Goal: Check status: Check status

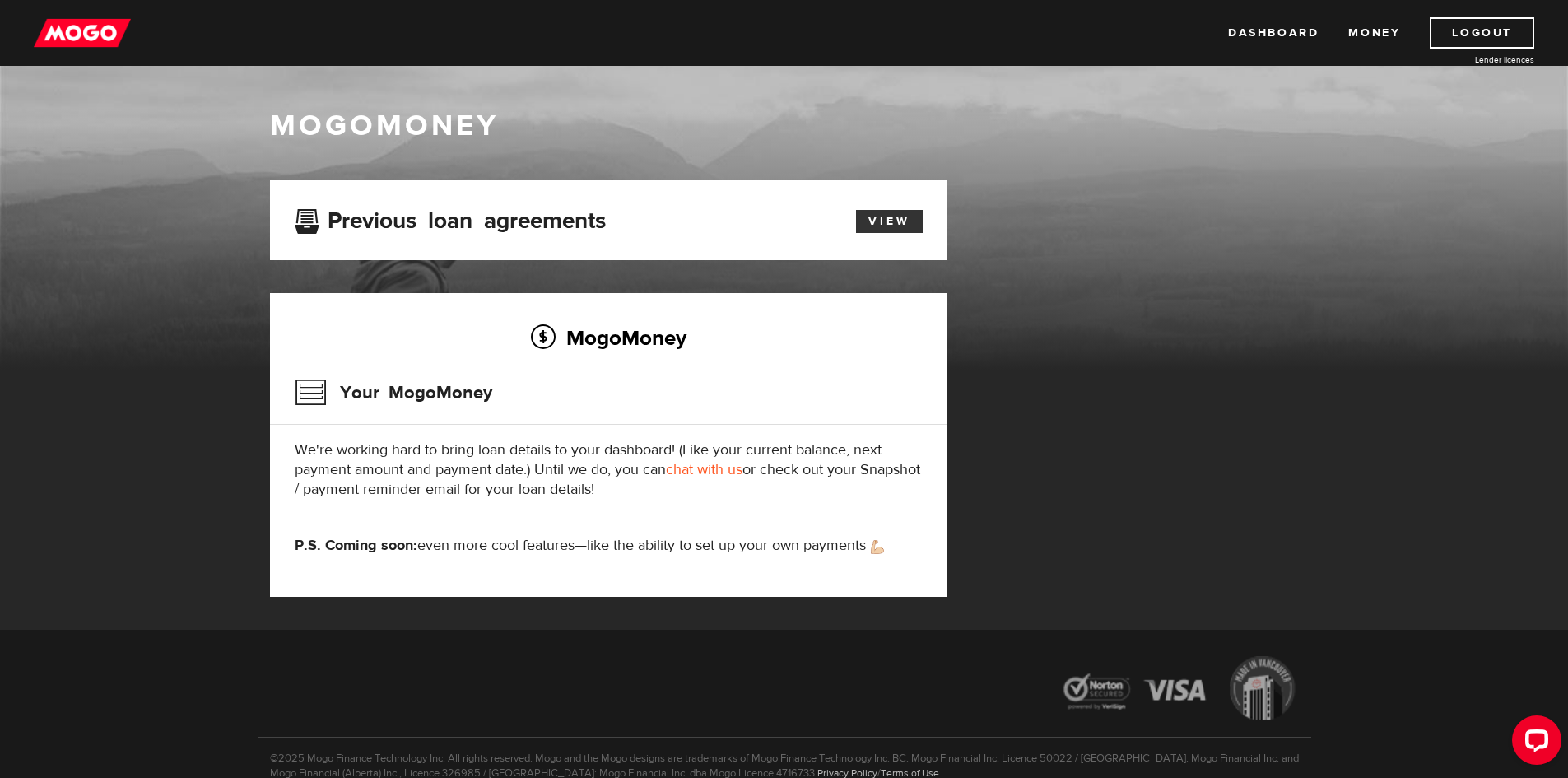
click at [901, 216] on link "View" at bounding box center [890, 221] width 67 height 23
click at [359, 225] on h3 "Previous loan agreements" at bounding box center [451, 218] width 311 height 22
click at [1358, 32] on link "Money" at bounding box center [1374, 33] width 52 height 32
click at [911, 224] on link "View" at bounding box center [890, 221] width 67 height 23
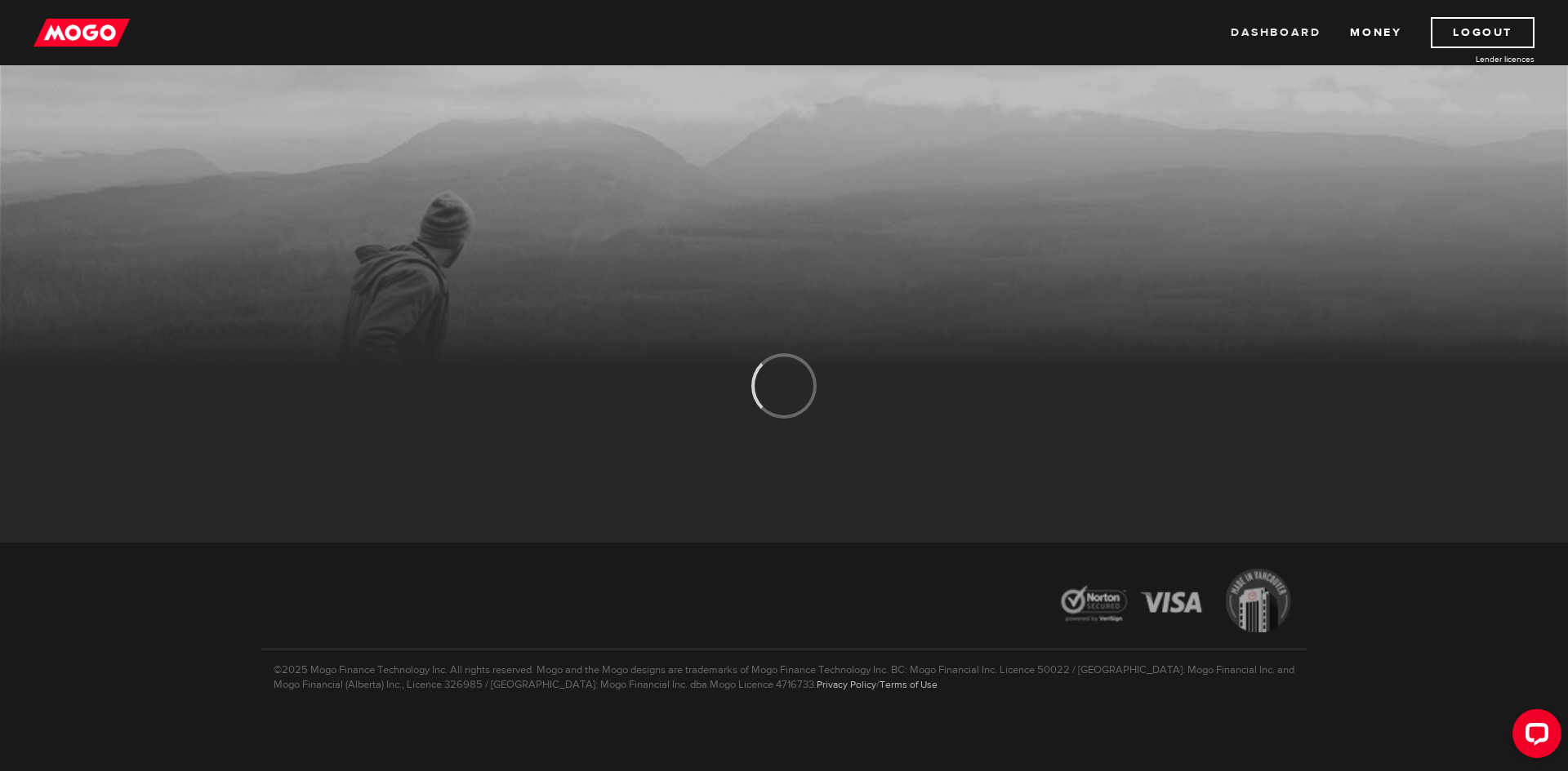
click at [1303, 31] on link "Dashboard" at bounding box center [1275, 32] width 90 height 31
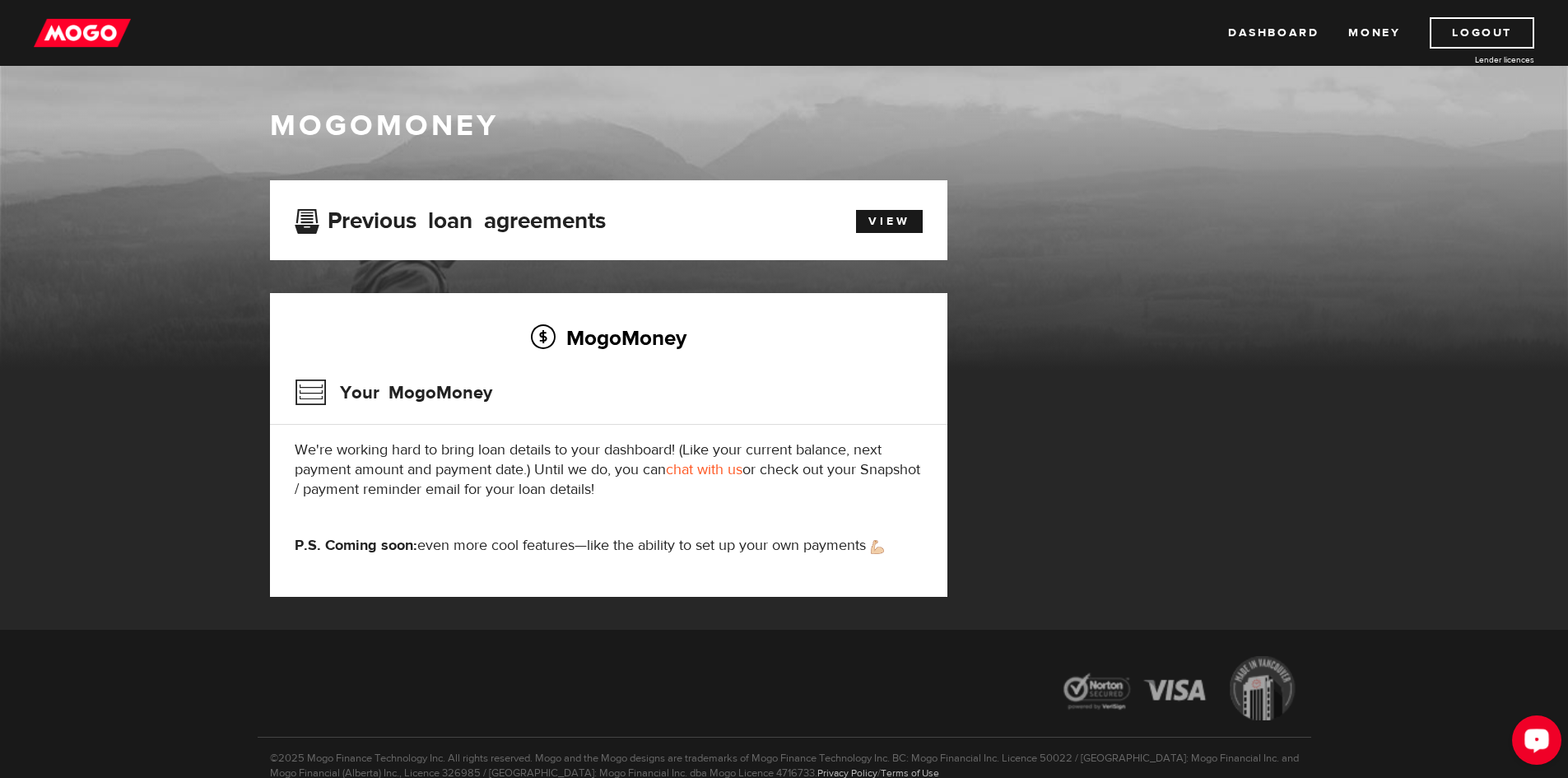
click at [1556, 748] on button "Open LiveChat chat widget" at bounding box center [1537, 740] width 50 height 50
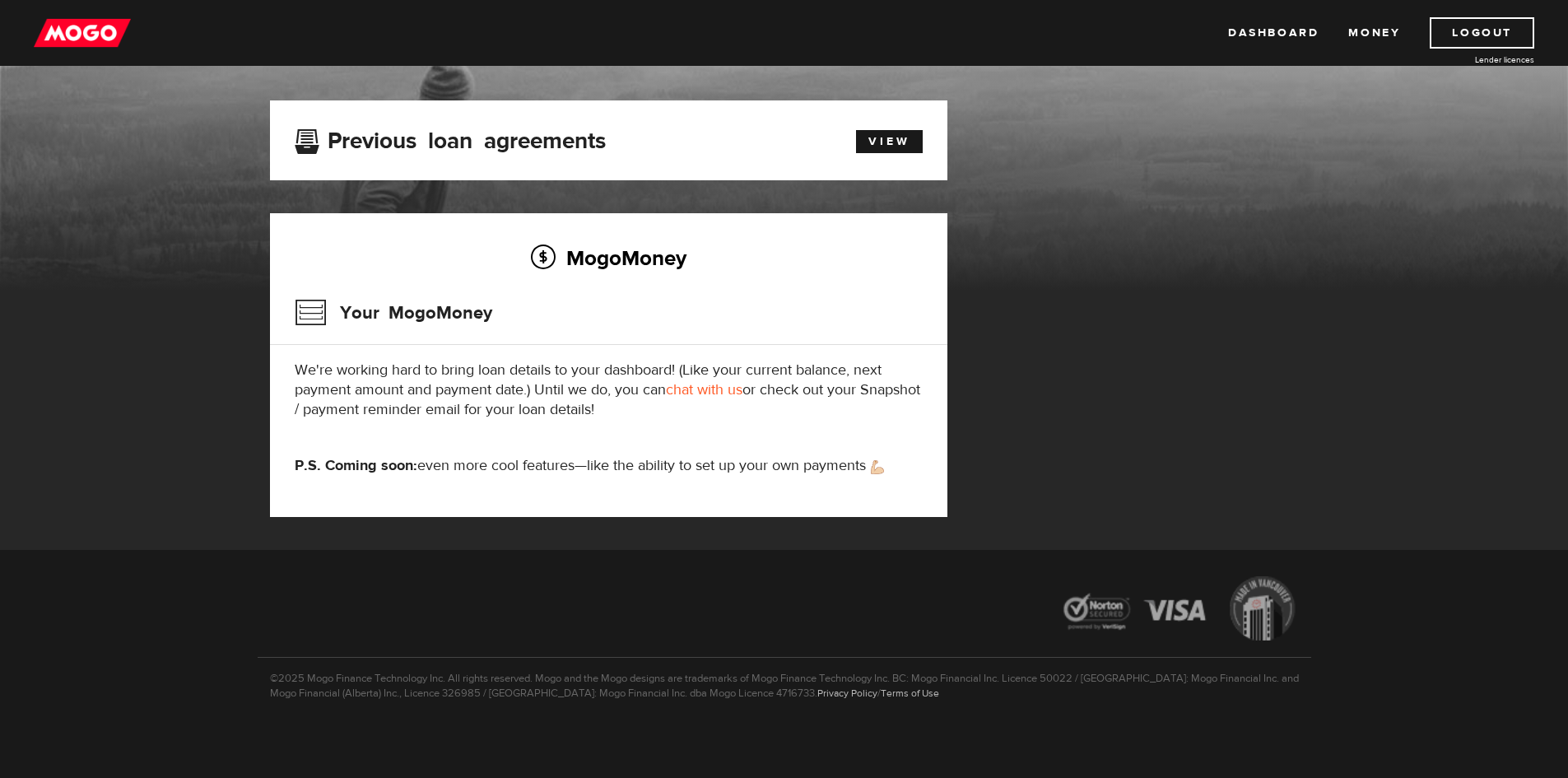
scroll to position [82, 0]
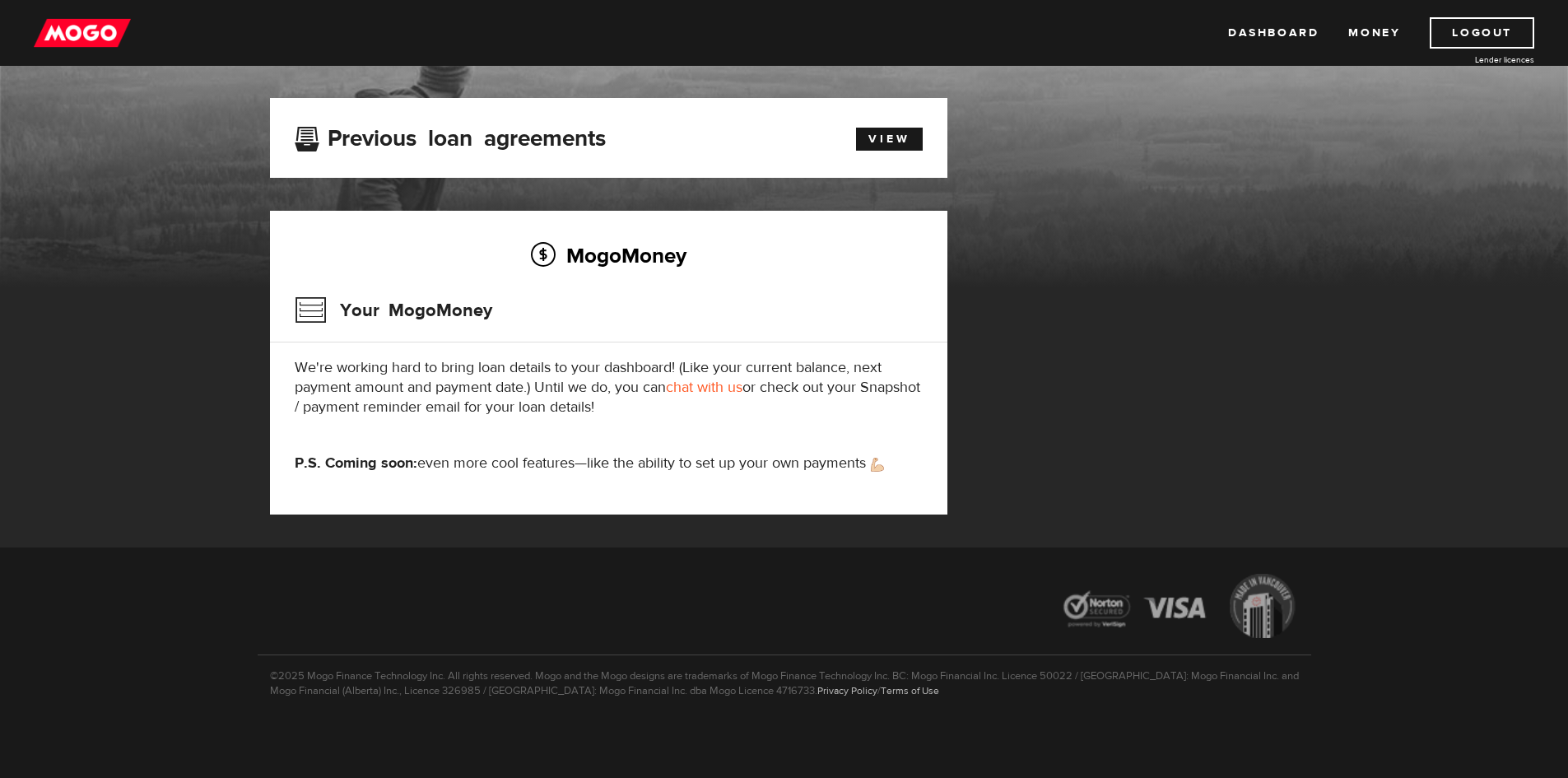
click at [1245, 270] on div "MogoMoney Your MogoMoney application Expired Your MogoMoney credit decision has…" at bounding box center [785, 322] width 1054 height 450
click at [1128, 447] on div "MogoMoney Your MogoMoney application Expired Your MogoMoney credit decision has…" at bounding box center [785, 322] width 1054 height 450
drag, startPoint x: 1030, startPoint y: 484, endPoint x: 1030, endPoint y: 466, distance: 18.0
click at [1030, 473] on div "MogoMoney Your MogoMoney application Expired Your MogoMoney credit decision has…" at bounding box center [785, 322] width 1054 height 450
click at [1050, 263] on div "MogoMoney Your MogoMoney application Expired Your MogoMoney credit decision has…" at bounding box center [785, 322] width 1054 height 450
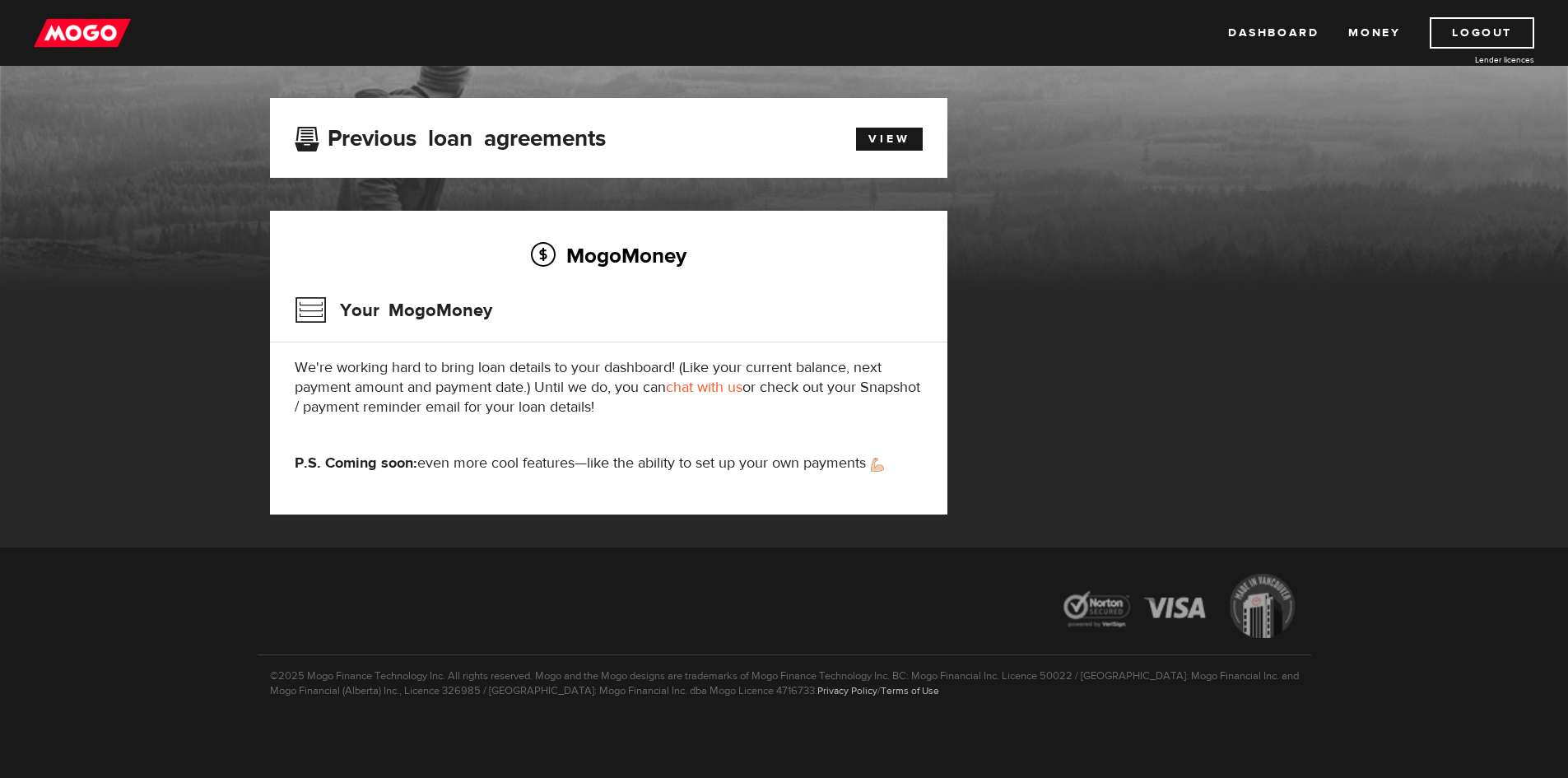
click at [1179, 344] on div "MogoMoney Your MogoMoney application Expired Your MogoMoney credit decision has…" at bounding box center [785, 322] width 1054 height 450
click at [1122, 446] on div "MogoMoney Your MogoMoney application Expired Your MogoMoney credit decision has…" at bounding box center [785, 322] width 1054 height 450
click at [1253, 323] on div "MogoMoney Your MogoMoney application Expired Your MogoMoney credit decision has…" at bounding box center [785, 322] width 1054 height 450
click at [1119, 330] on div "MogoMoney Your MogoMoney application Expired Your MogoMoney credit decision has…" at bounding box center [785, 322] width 1054 height 450
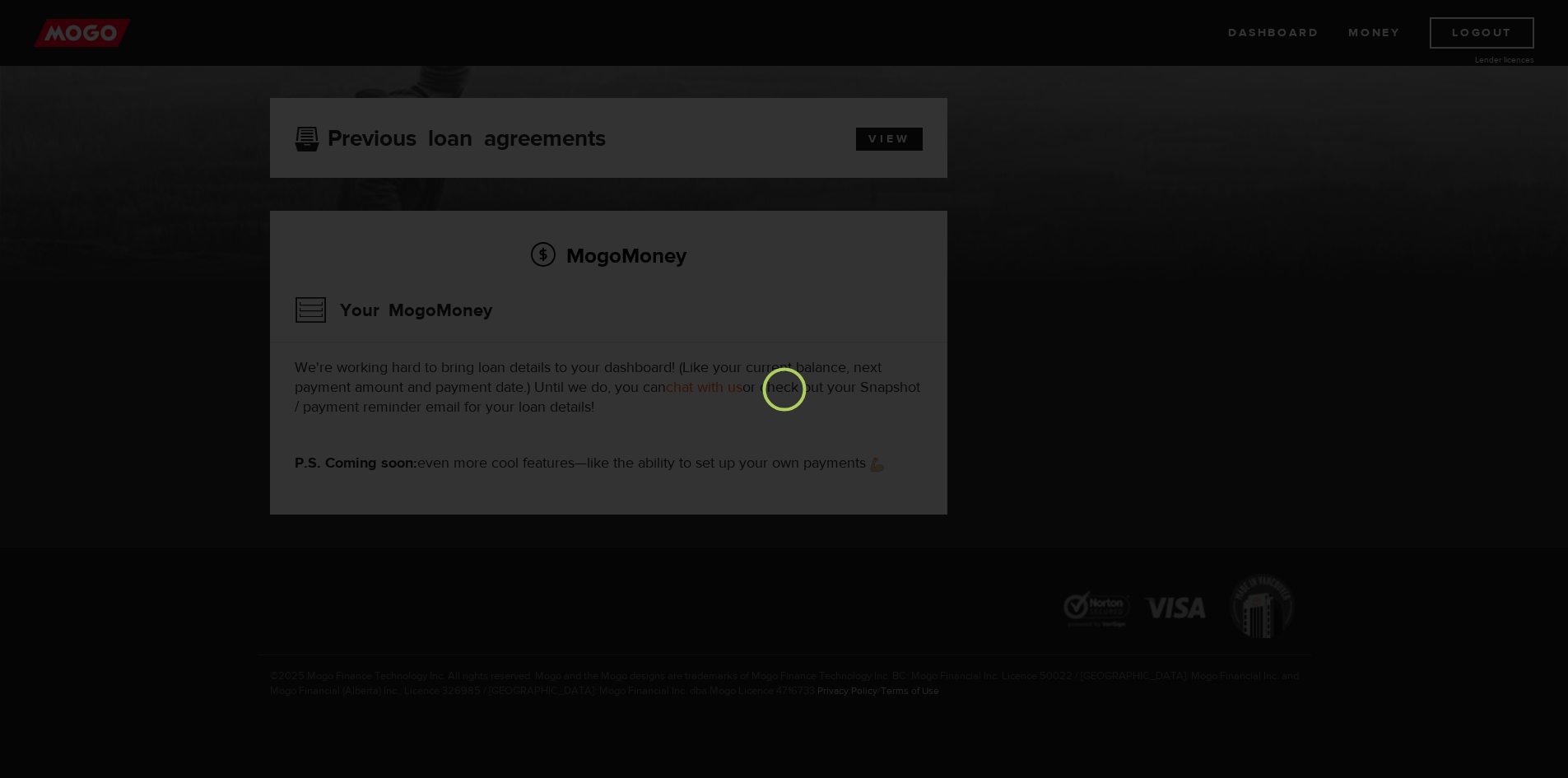
scroll to position [0, 0]
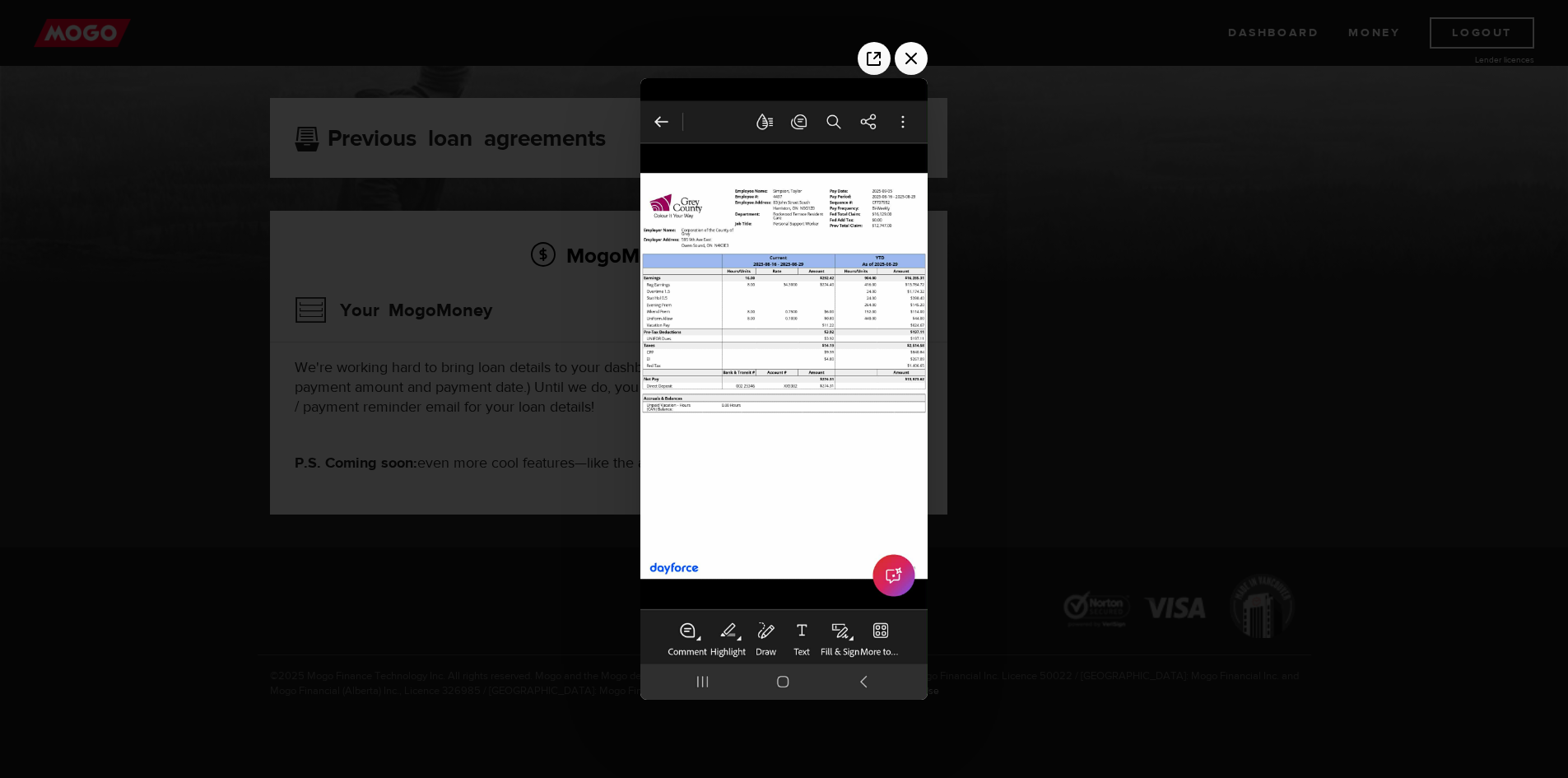
click at [1204, 529] on div at bounding box center [784, 389] width 1568 height 778
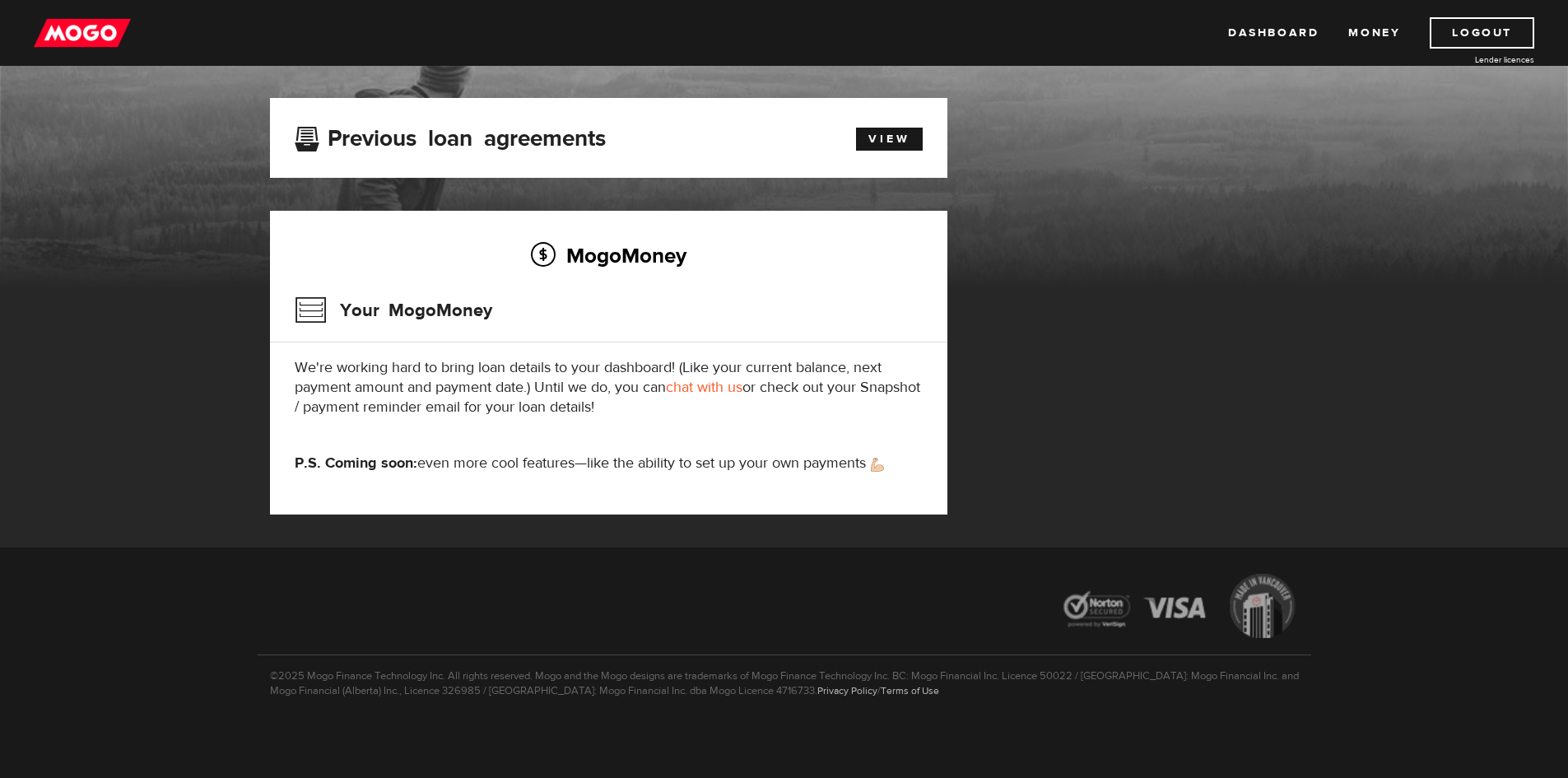
click at [1036, 247] on div "MogoMoney Your MogoMoney application Expired Your MogoMoney credit decision has…" at bounding box center [785, 322] width 1054 height 450
click at [1163, 483] on div "MogoMoney Your MogoMoney application Expired Your MogoMoney credit decision has…" at bounding box center [785, 322] width 1054 height 450
click at [1274, 340] on div "MogoMoney Your MogoMoney application Expired Your MogoMoney credit decision has…" at bounding box center [785, 322] width 1054 height 450
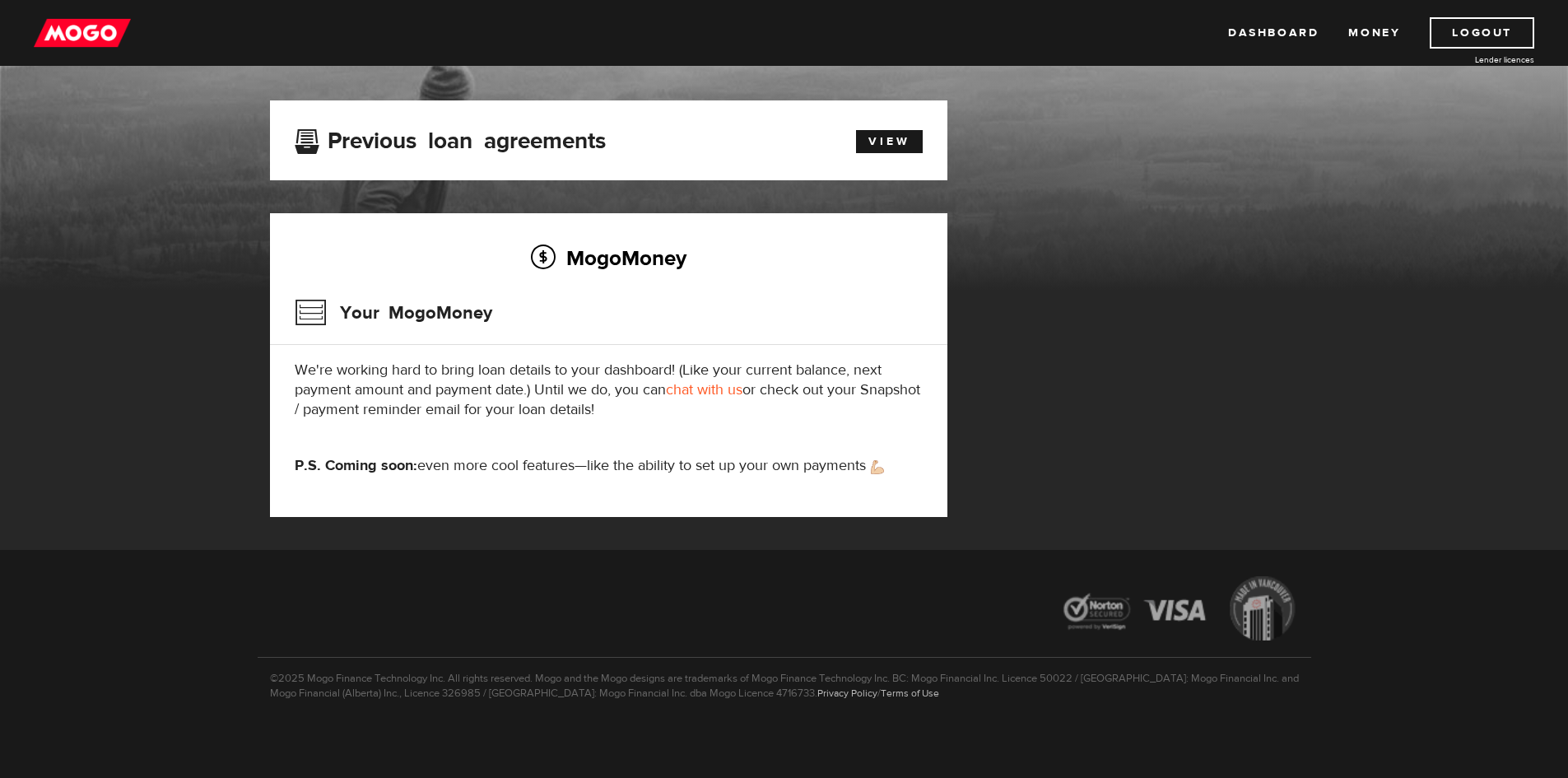
scroll to position [82, 0]
